Goal: Task Accomplishment & Management: Use online tool/utility

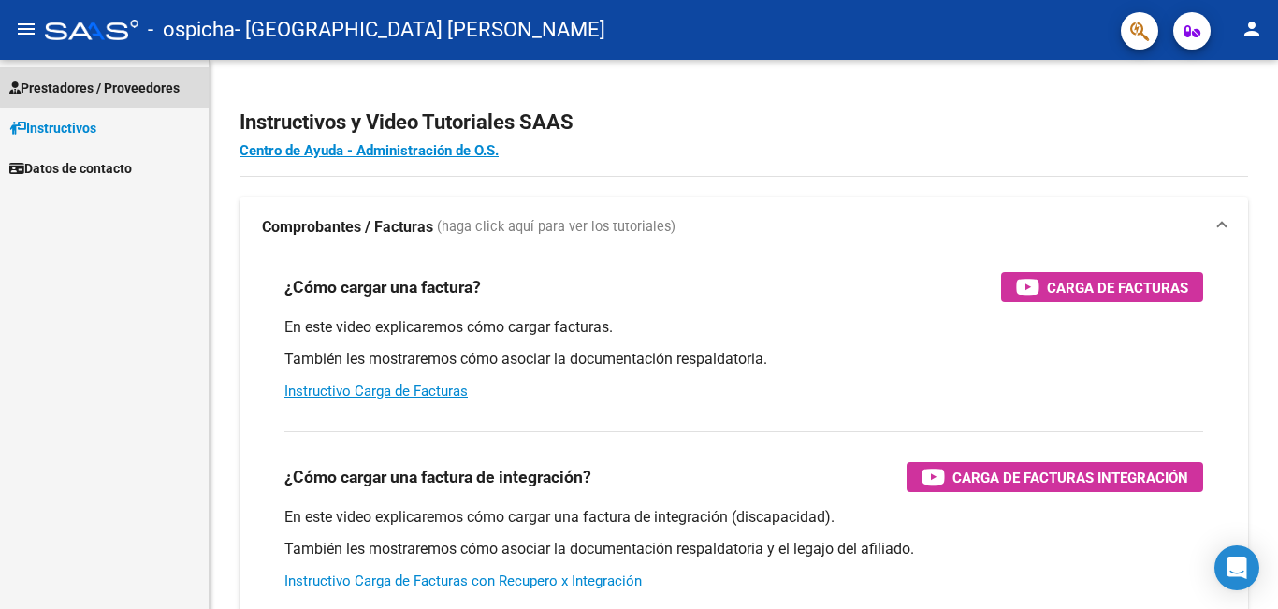
click at [125, 78] on span "Prestadores / Proveedores" at bounding box center [94, 88] width 170 height 21
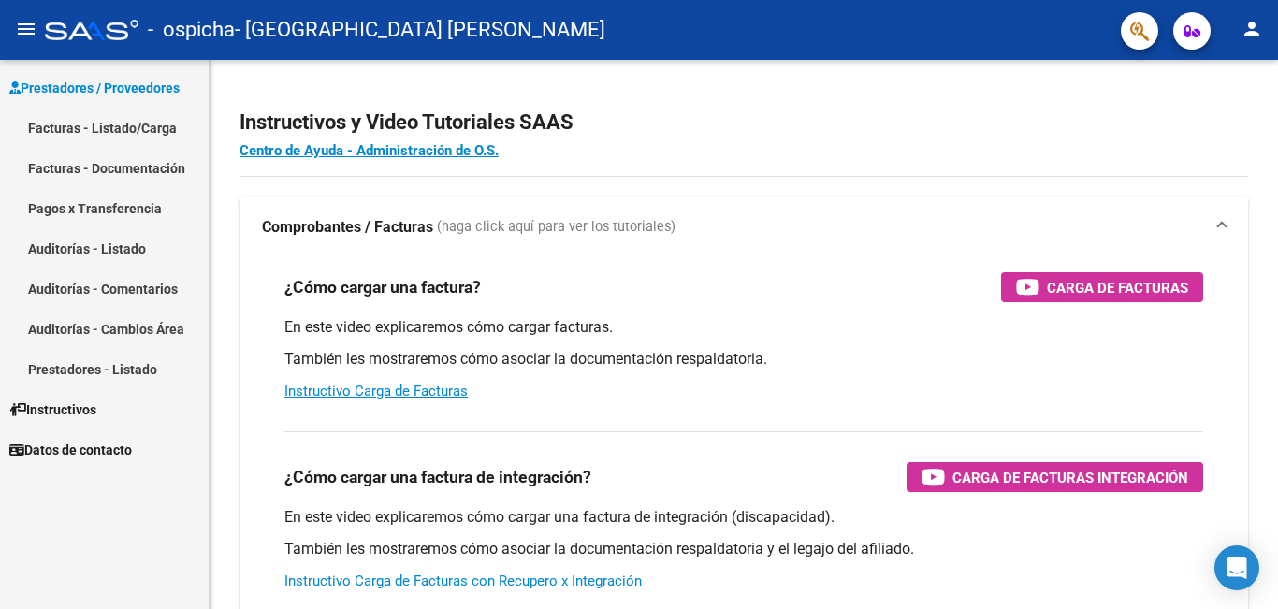
click at [147, 121] on link "Facturas - Listado/Carga" at bounding box center [104, 128] width 209 height 40
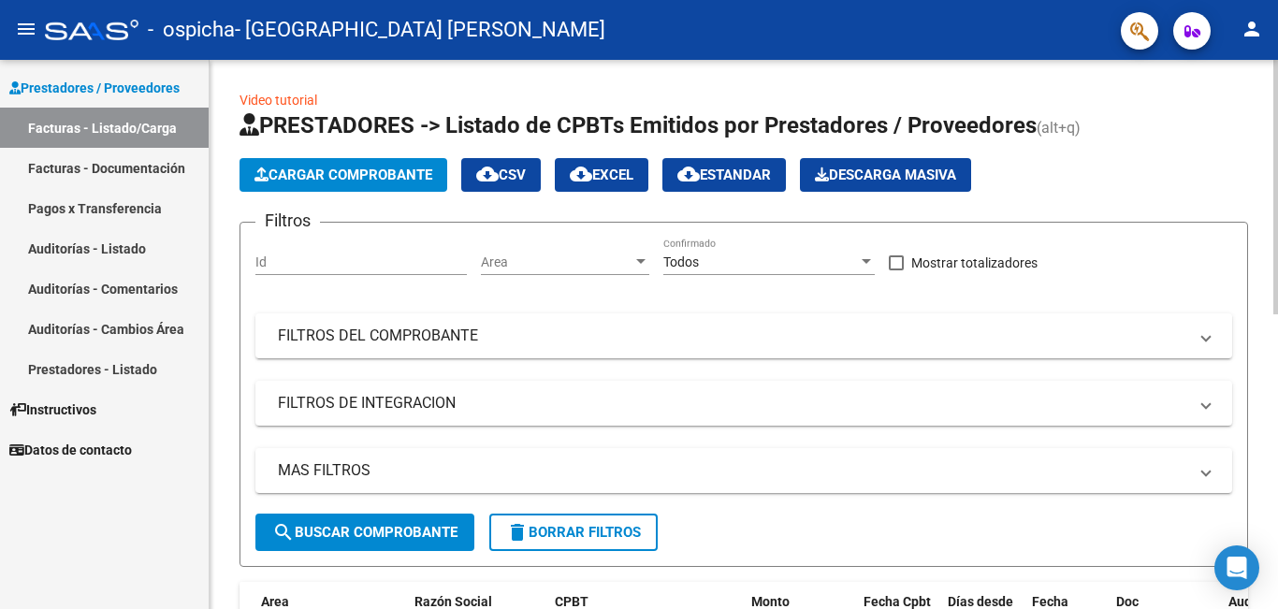
click at [406, 179] on span "Cargar Comprobante" at bounding box center [343, 174] width 178 height 17
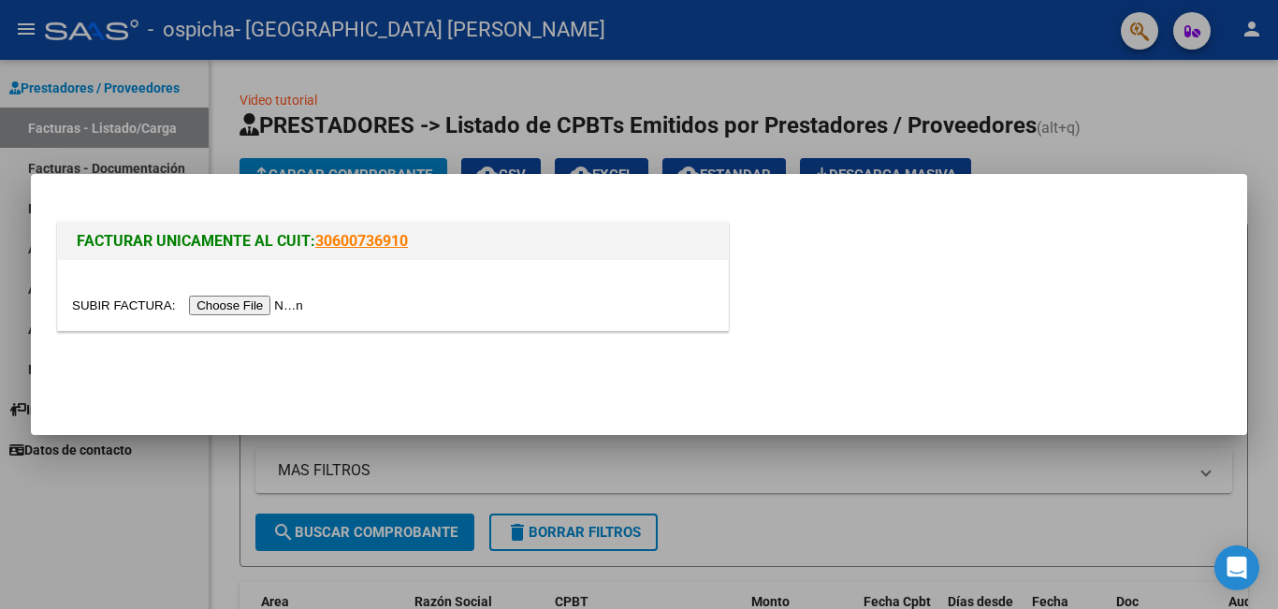
click at [269, 303] on input "file" at bounding box center [190, 306] width 237 height 20
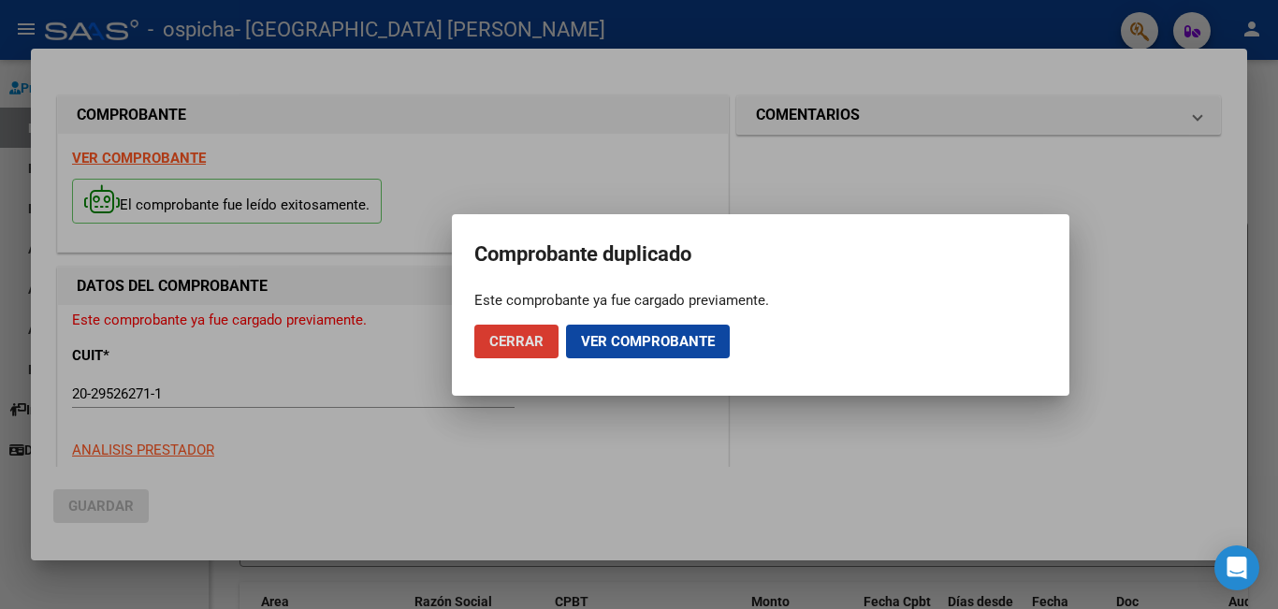
click at [520, 339] on span "Cerrar" at bounding box center [516, 341] width 54 height 17
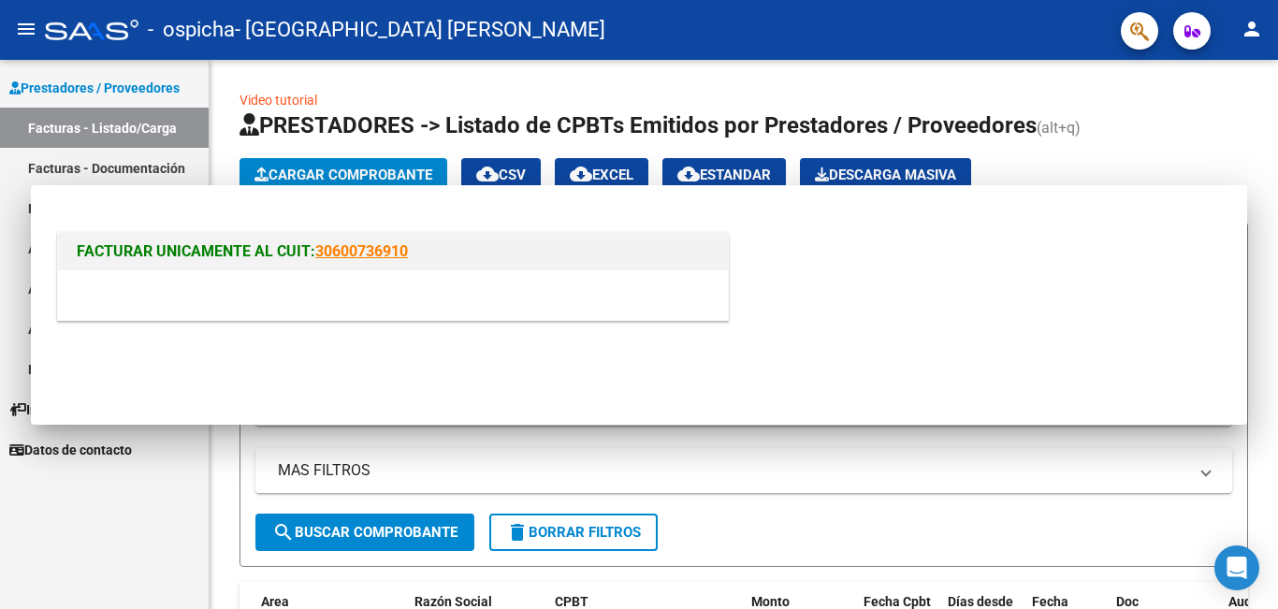
click at [18, 574] on div "Prestadores / Proveedores Facturas - Listado/Carga Facturas - Documentación Pag…" at bounding box center [104, 334] width 209 height 549
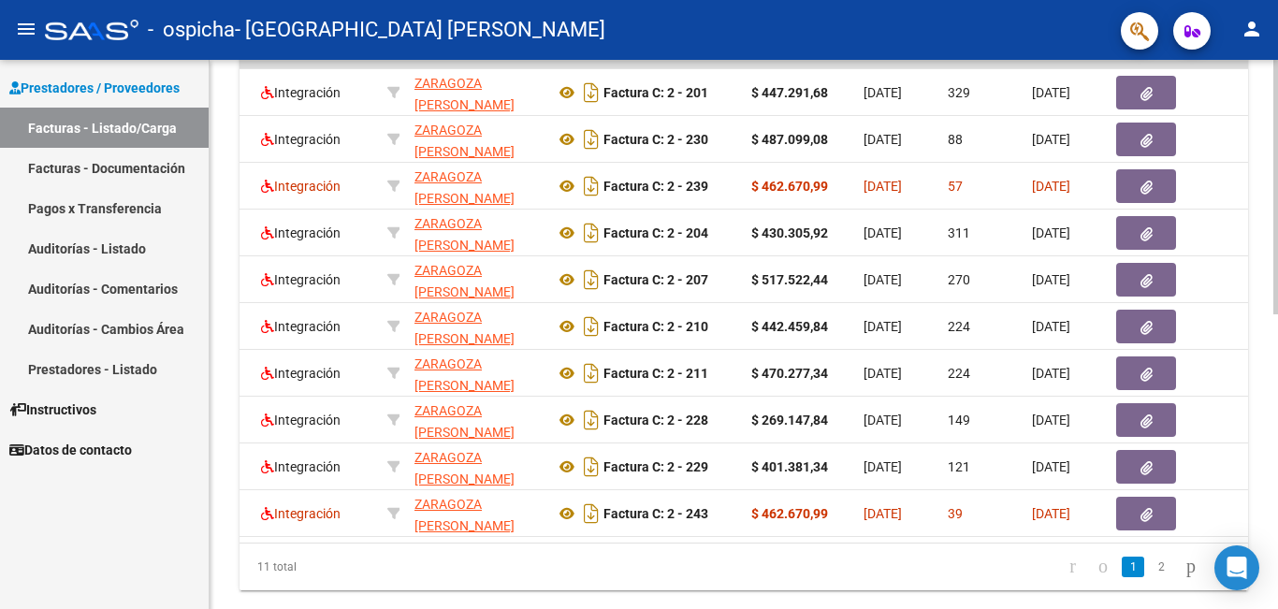
scroll to position [637, 0]
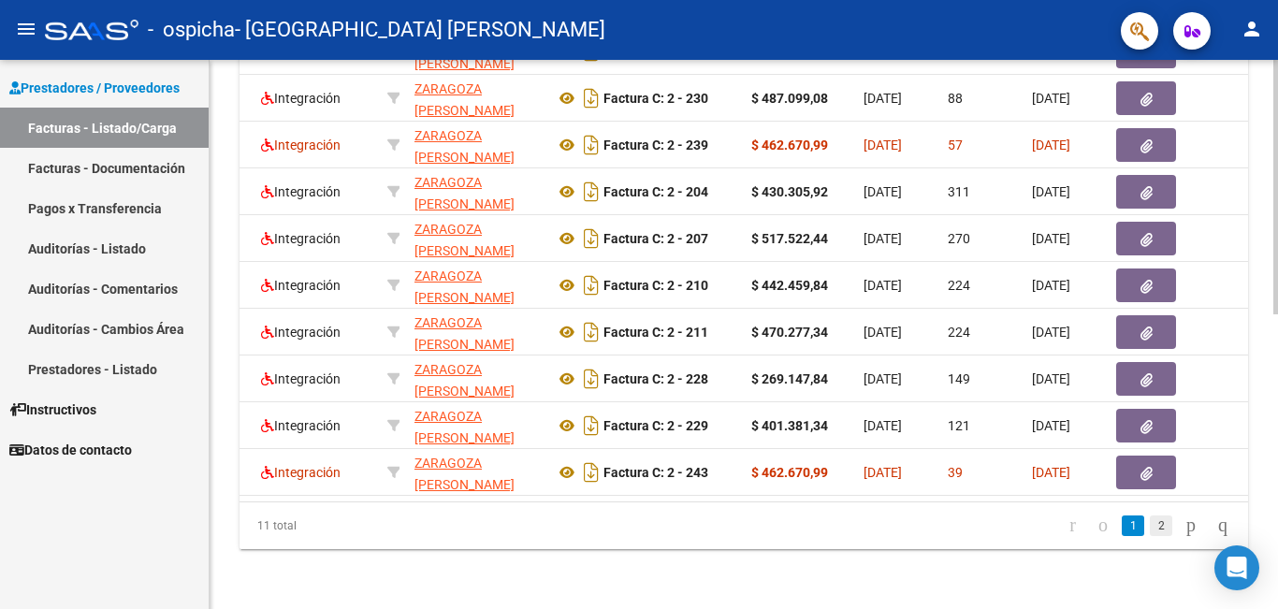
click at [1149, 523] on link "2" at bounding box center [1160, 525] width 22 height 21
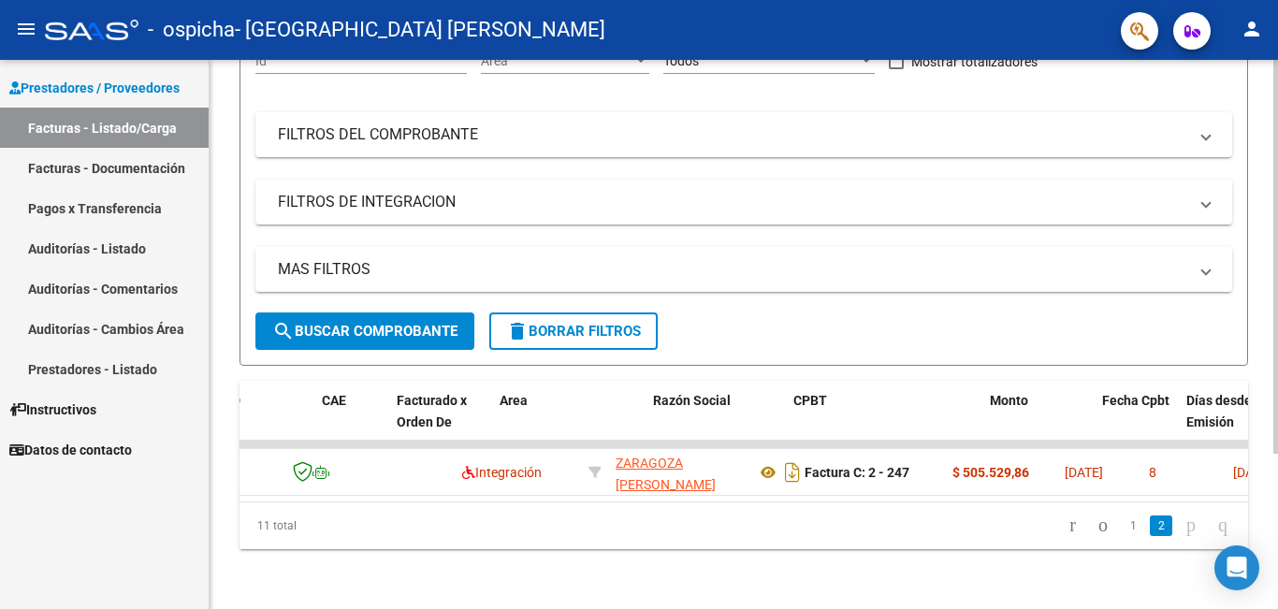
scroll to position [0, 0]
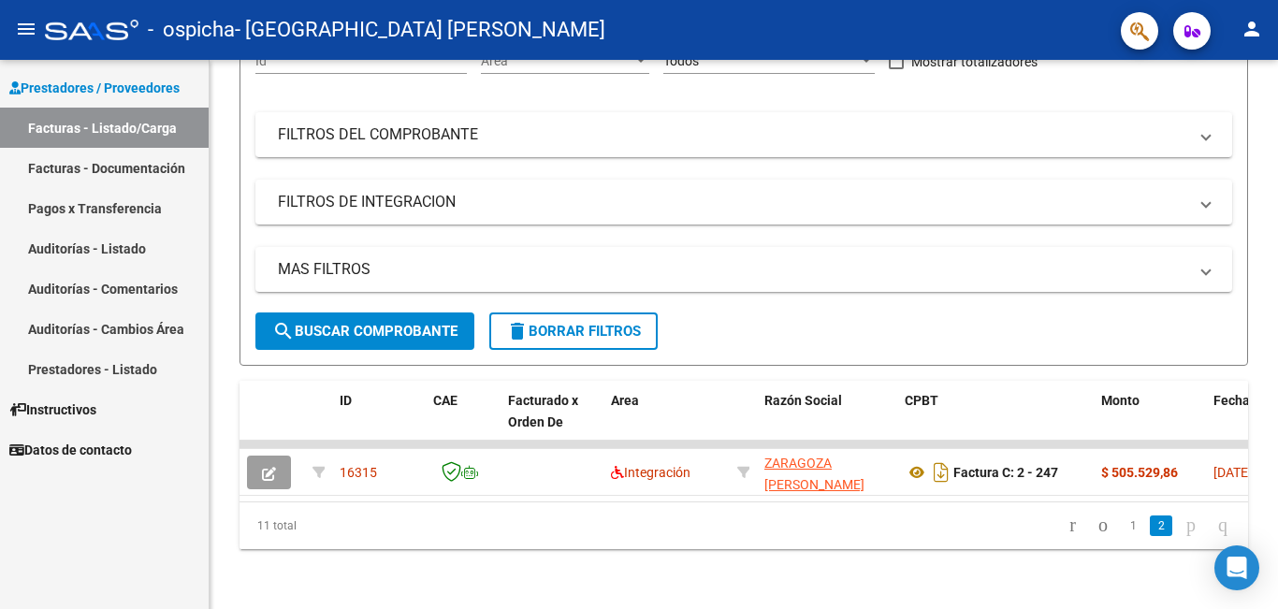
click at [167, 166] on link "Facturas - Documentación" at bounding box center [104, 168] width 209 height 40
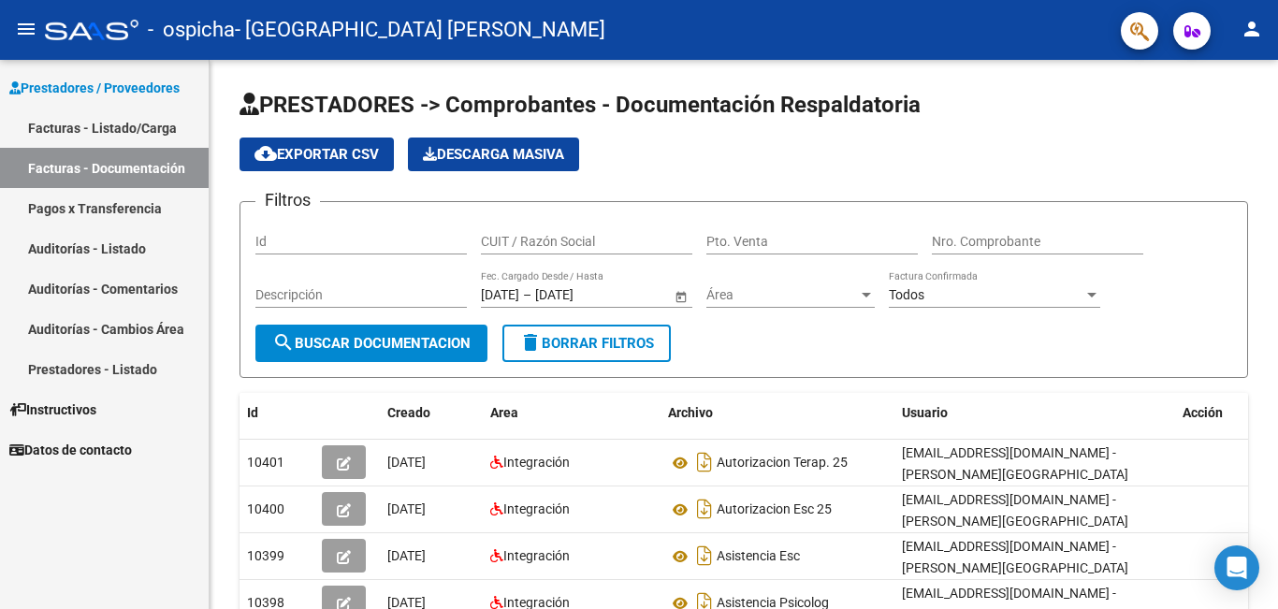
click at [106, 128] on link "Facturas - Listado/Carga" at bounding box center [104, 128] width 209 height 40
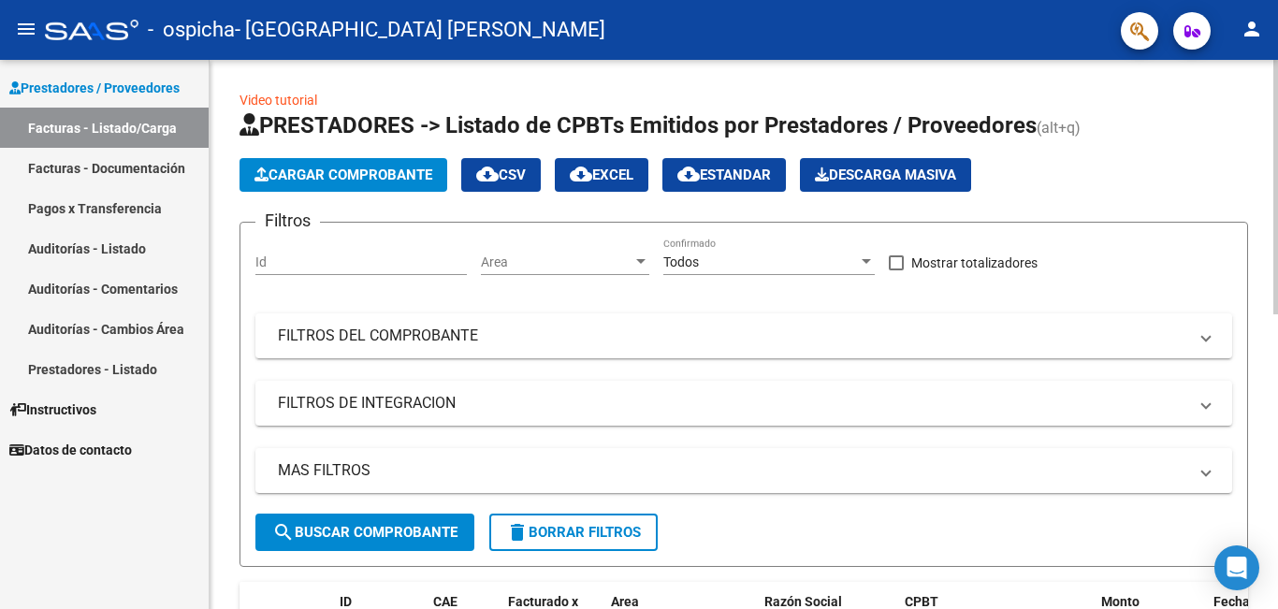
scroll to position [426, 0]
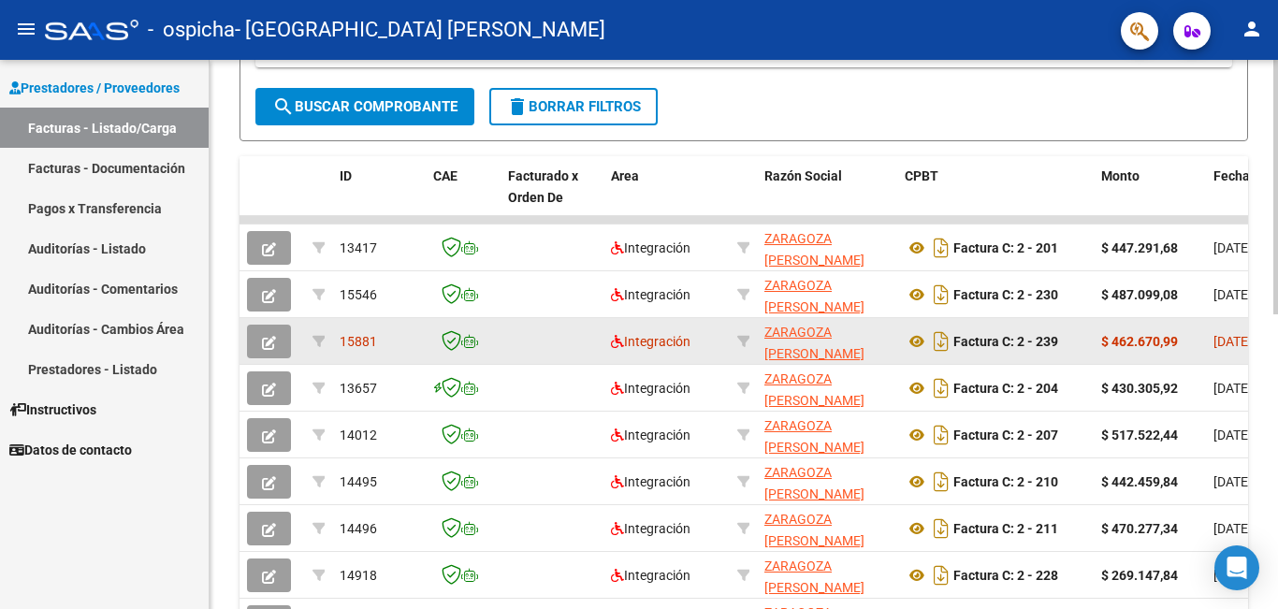
click at [276, 344] on button "button" at bounding box center [269, 342] width 44 height 34
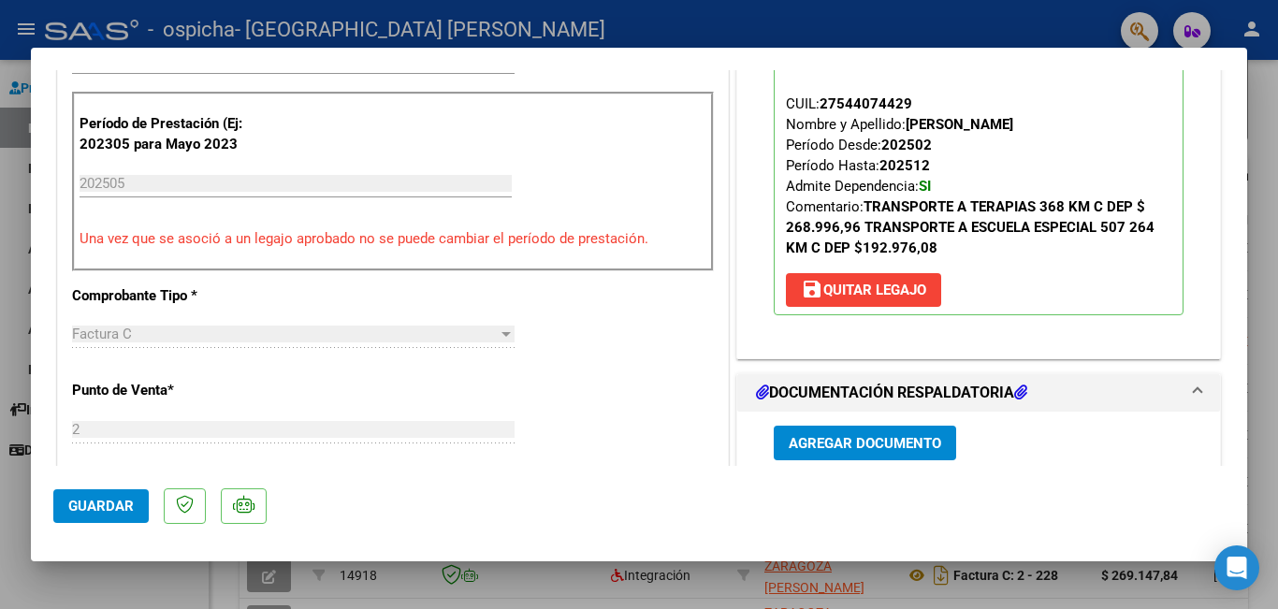
scroll to position [187, 0]
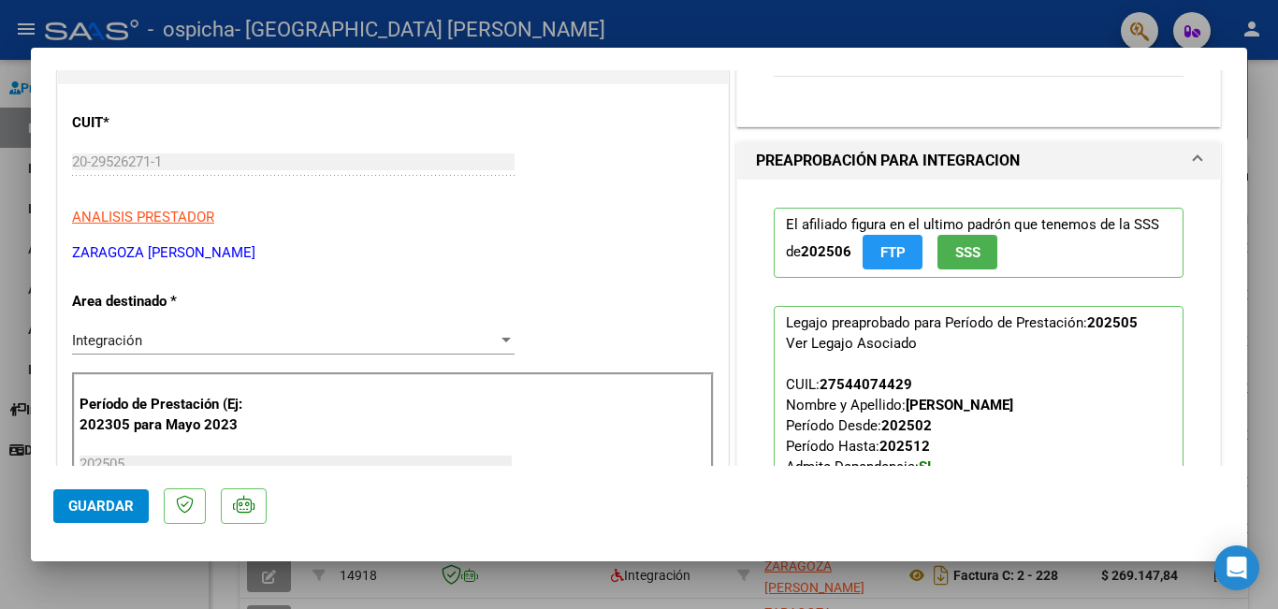
drag, startPoint x: 36, startPoint y: 590, endPoint x: 201, endPoint y: 581, distance: 164.9
click at [38, 590] on div at bounding box center [639, 304] width 1278 height 609
